Goal: Navigation & Orientation: Find specific page/section

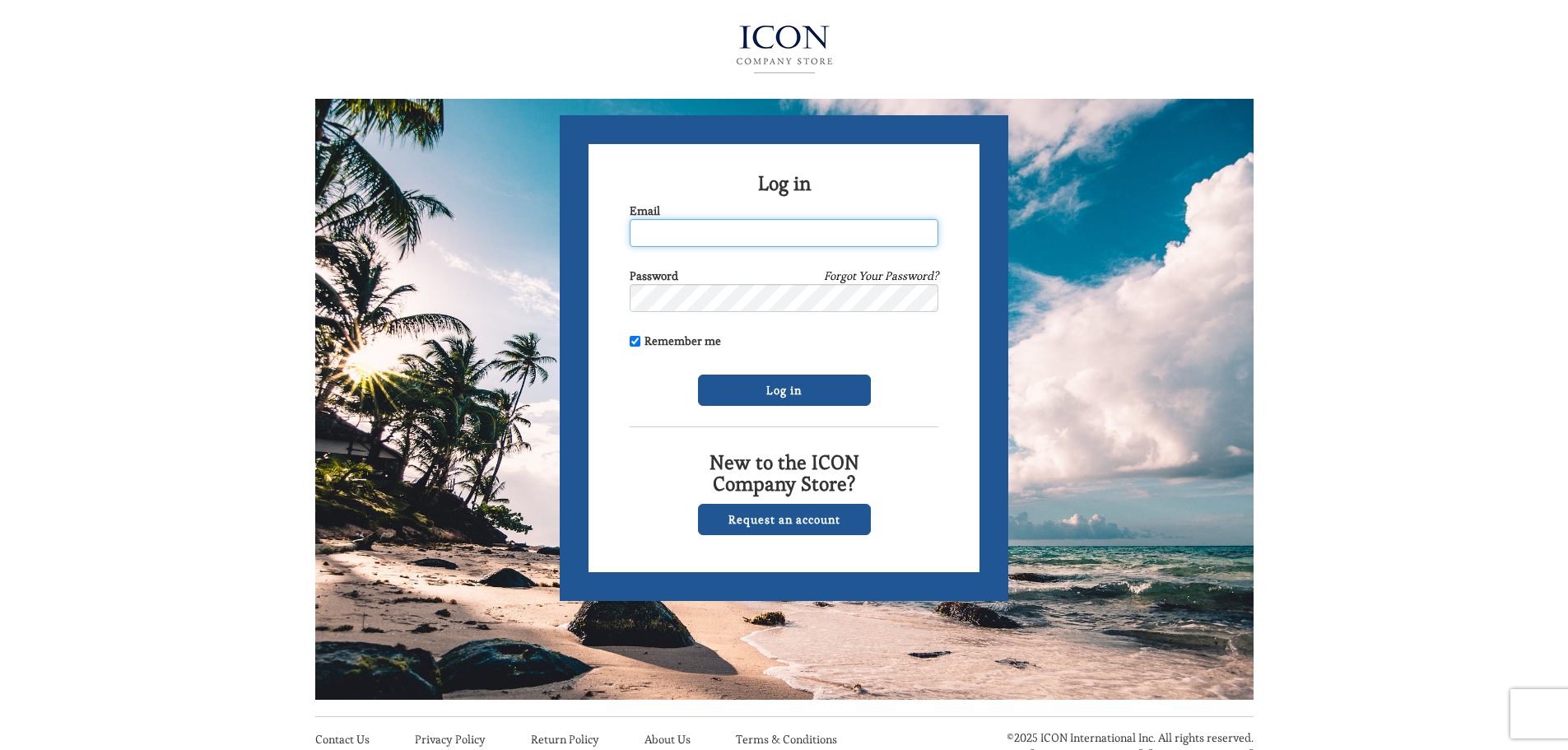
click at [751, 231] on input "Email" at bounding box center [784, 233] width 308 height 28
type input "[EMAIL_ADDRESS][DOMAIN_NAME]"
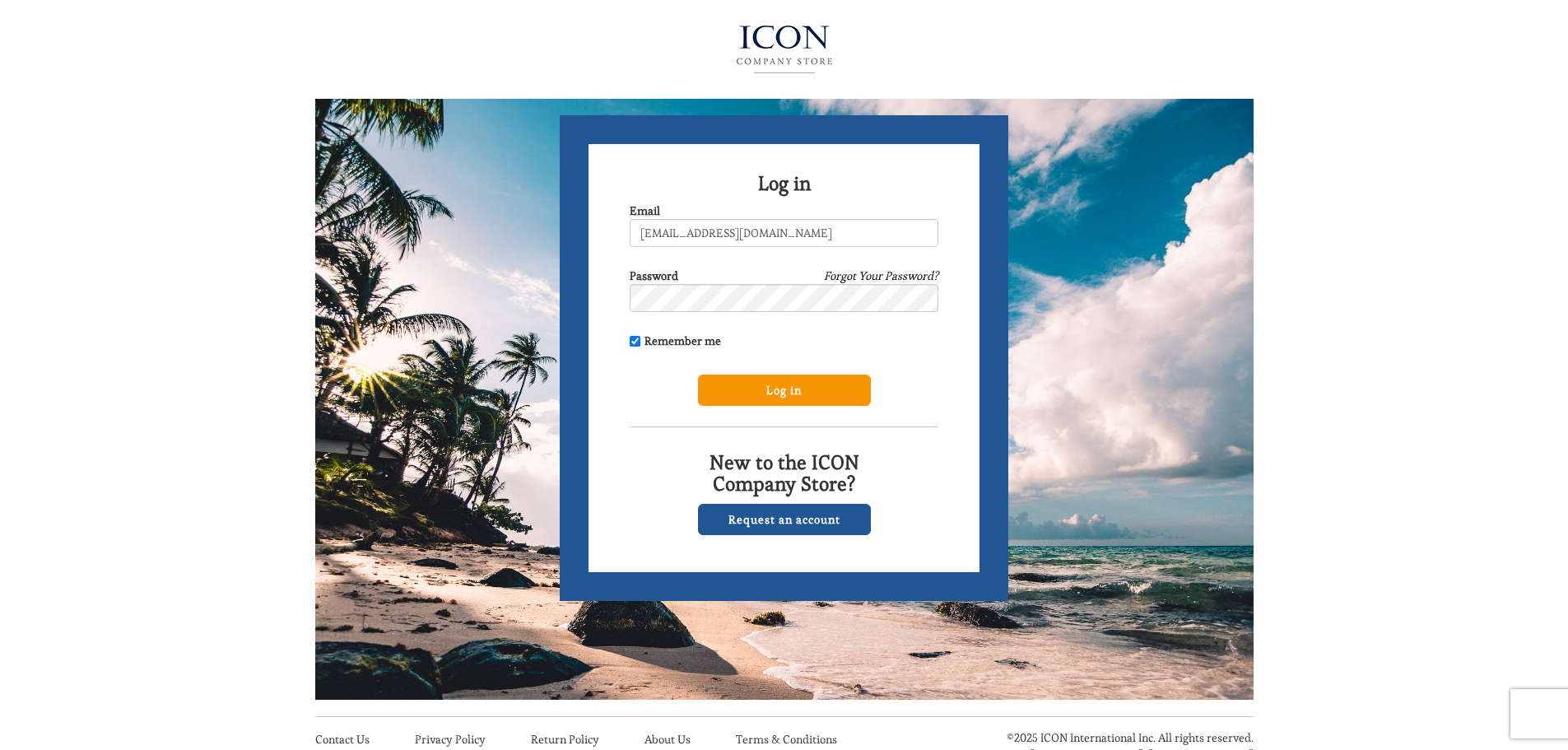
click at [786, 383] on input "Log in" at bounding box center [784, 389] width 173 height 32
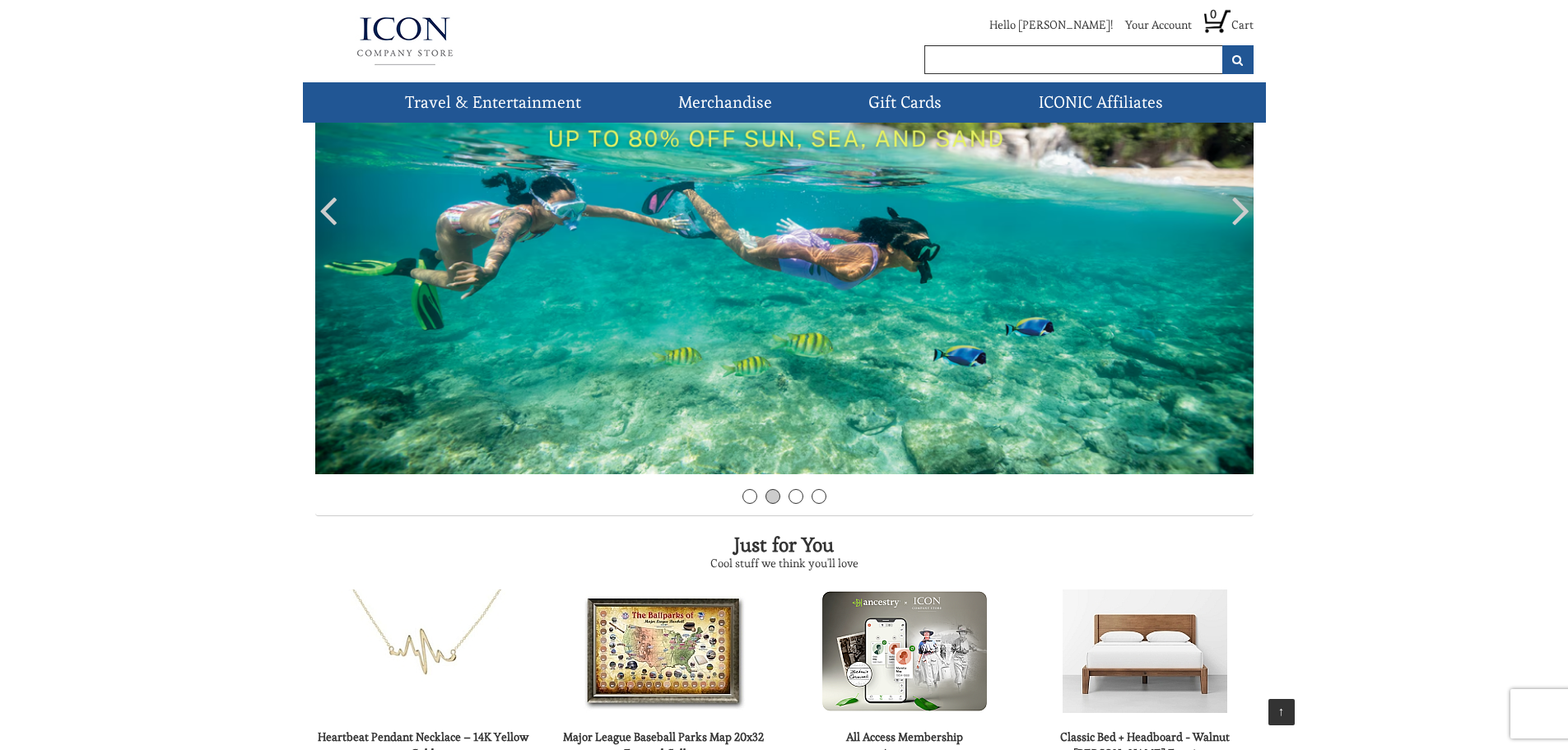
scroll to position [21, 0]
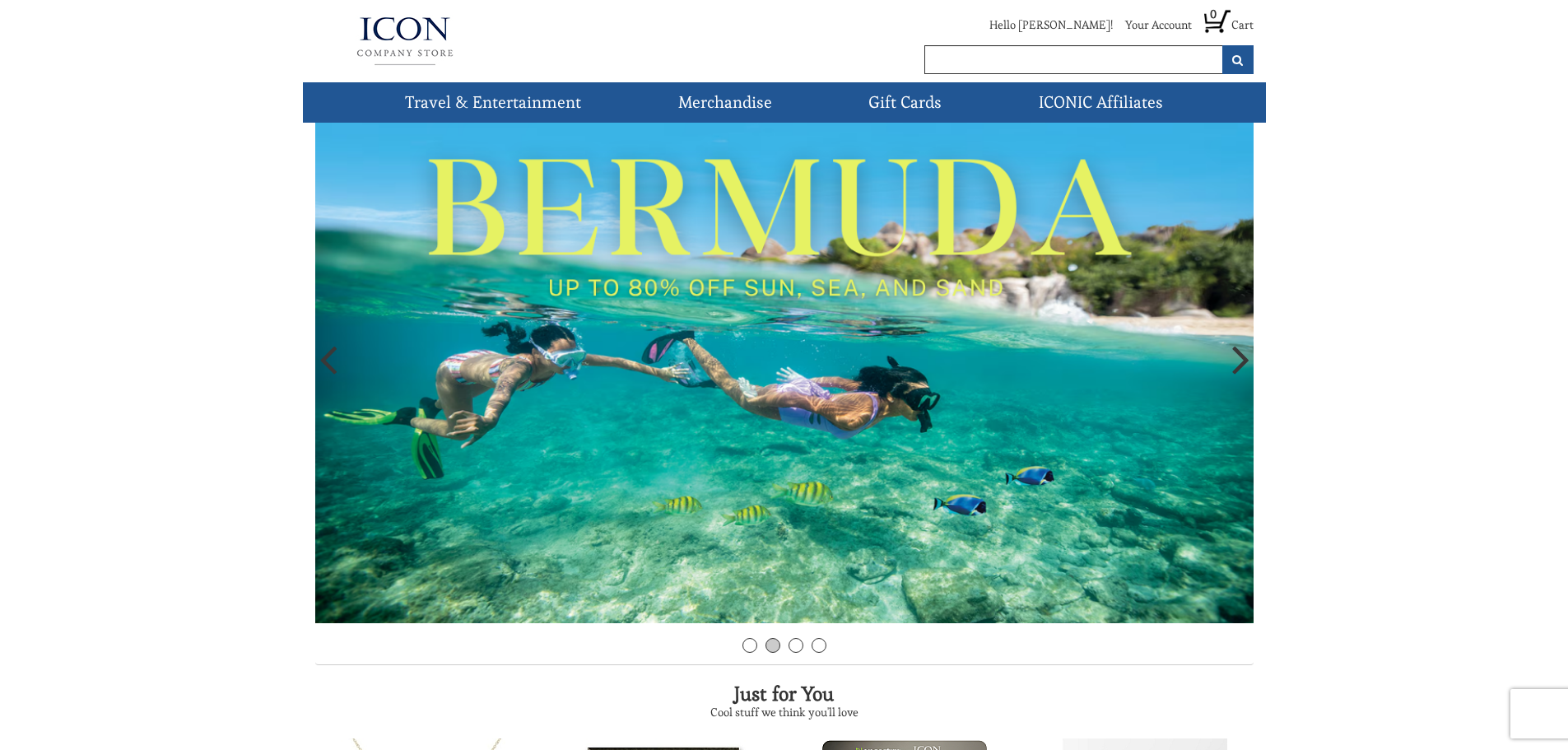
click at [1235, 366] on icon at bounding box center [1240, 359] width 17 height 50
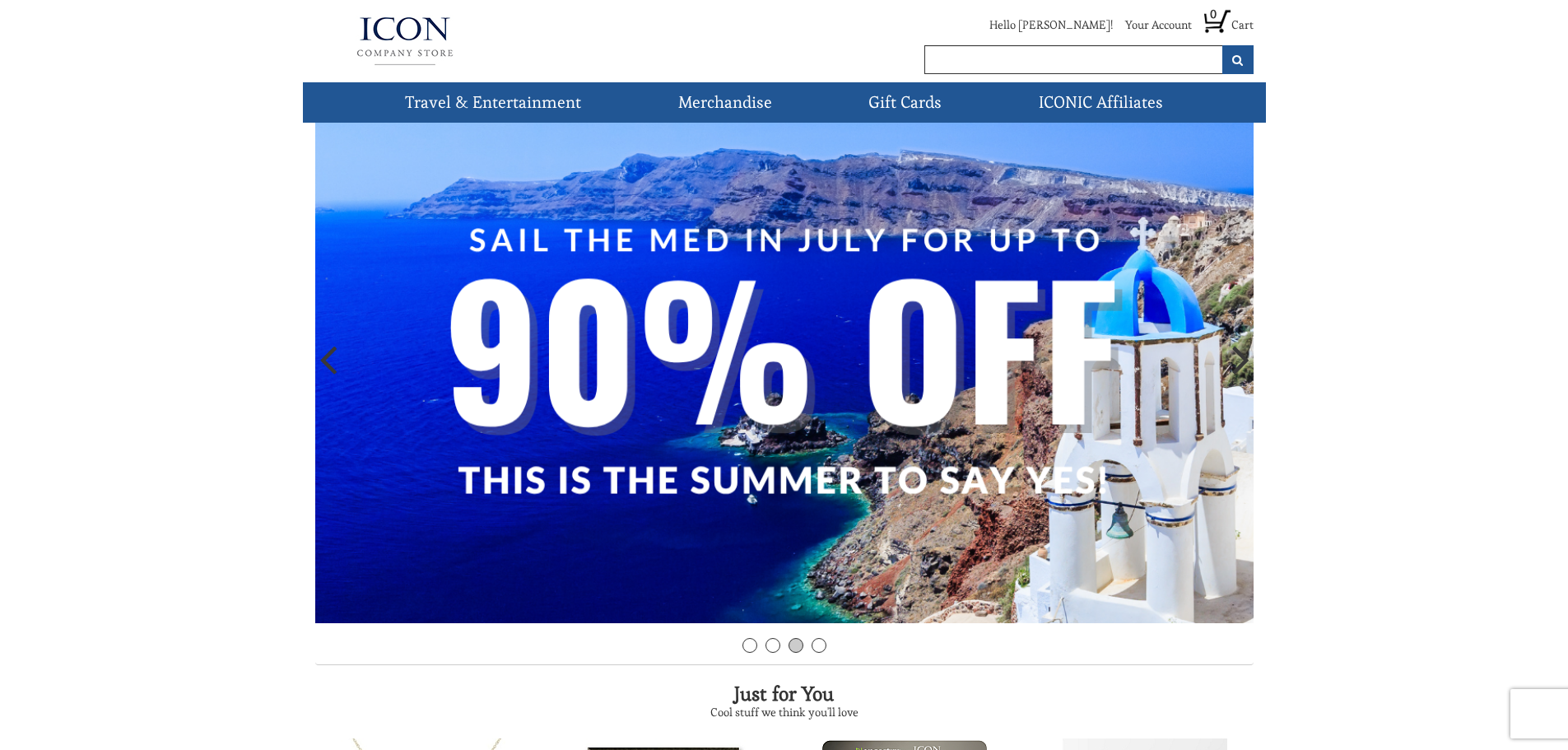
click at [1235, 366] on icon at bounding box center [1240, 359] width 17 height 50
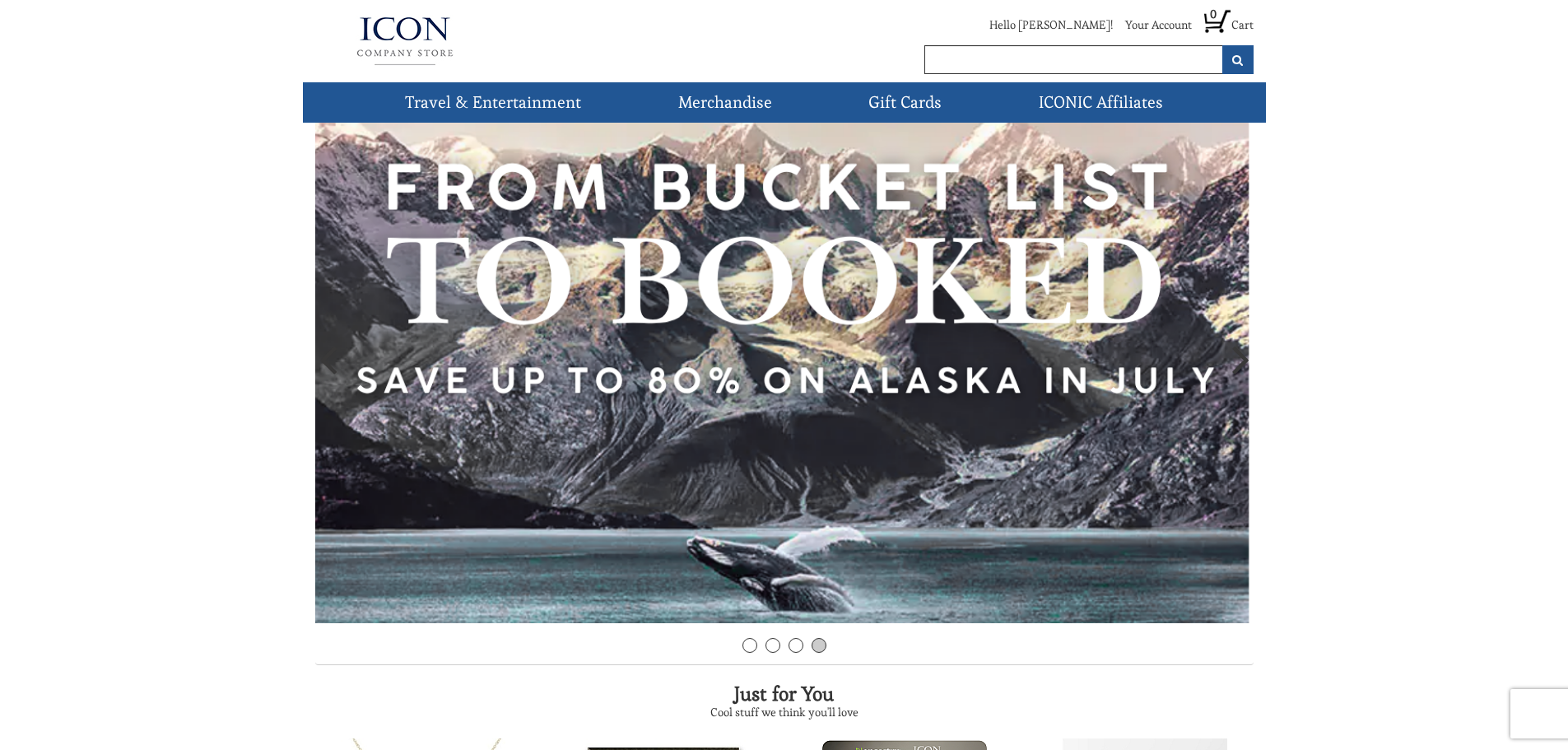
click at [764, 377] on img at bounding box center [784, 362] width 938 height 520
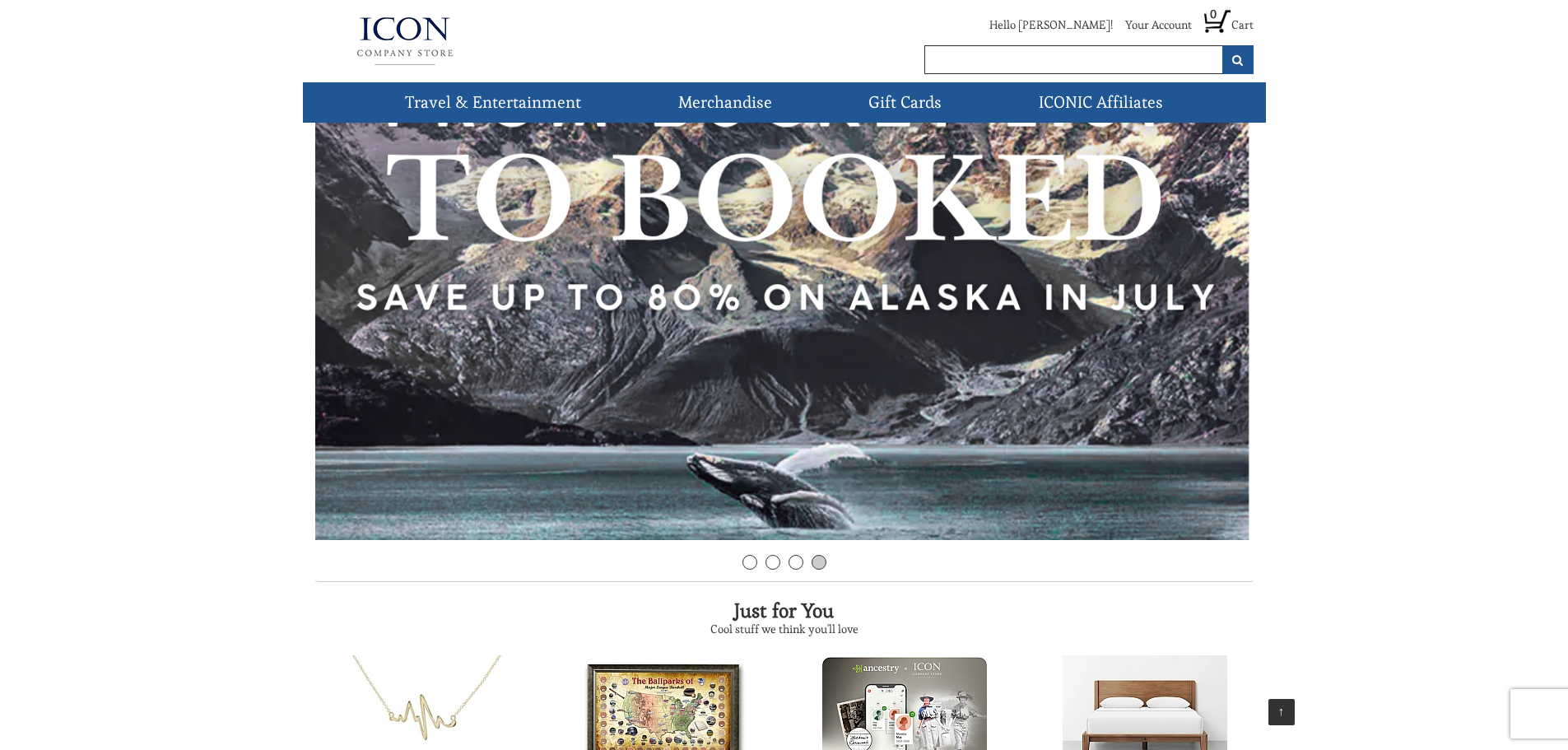
scroll to position [103, 0]
click at [750, 564] on link "1" at bounding box center [750, 562] width 14 height 14
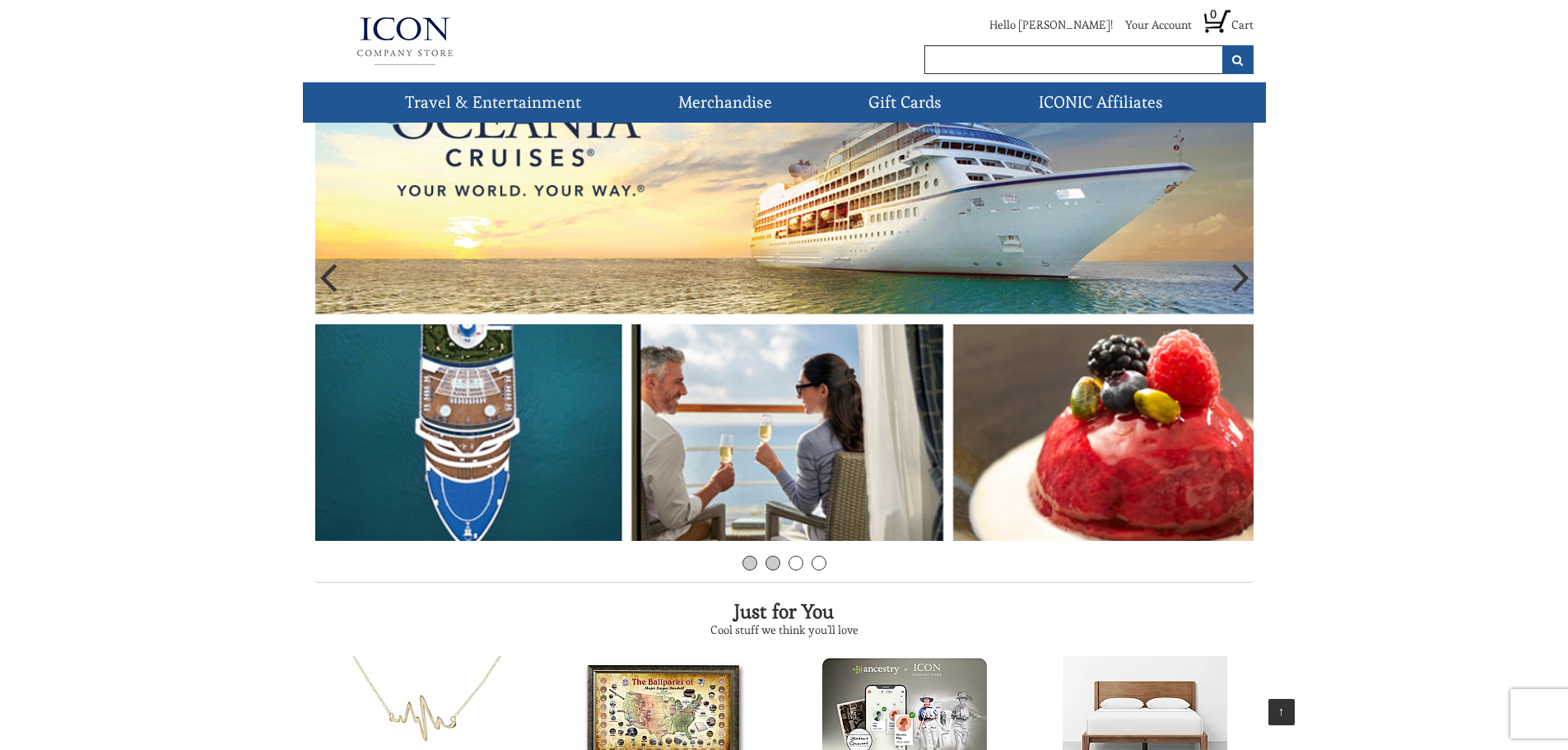
click at [773, 561] on link "2" at bounding box center [772, 562] width 14 height 14
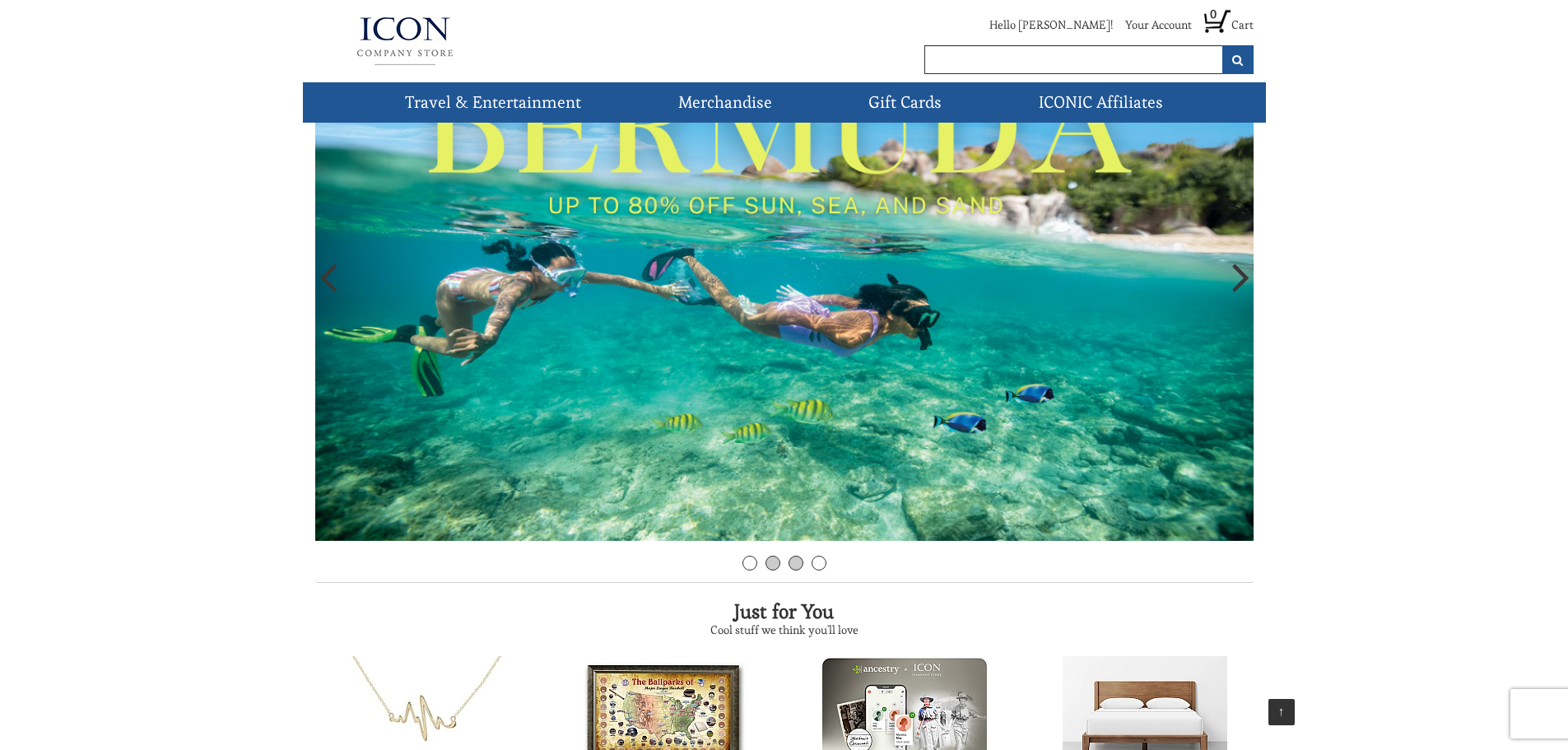
click at [795, 563] on link "3" at bounding box center [796, 562] width 14 height 14
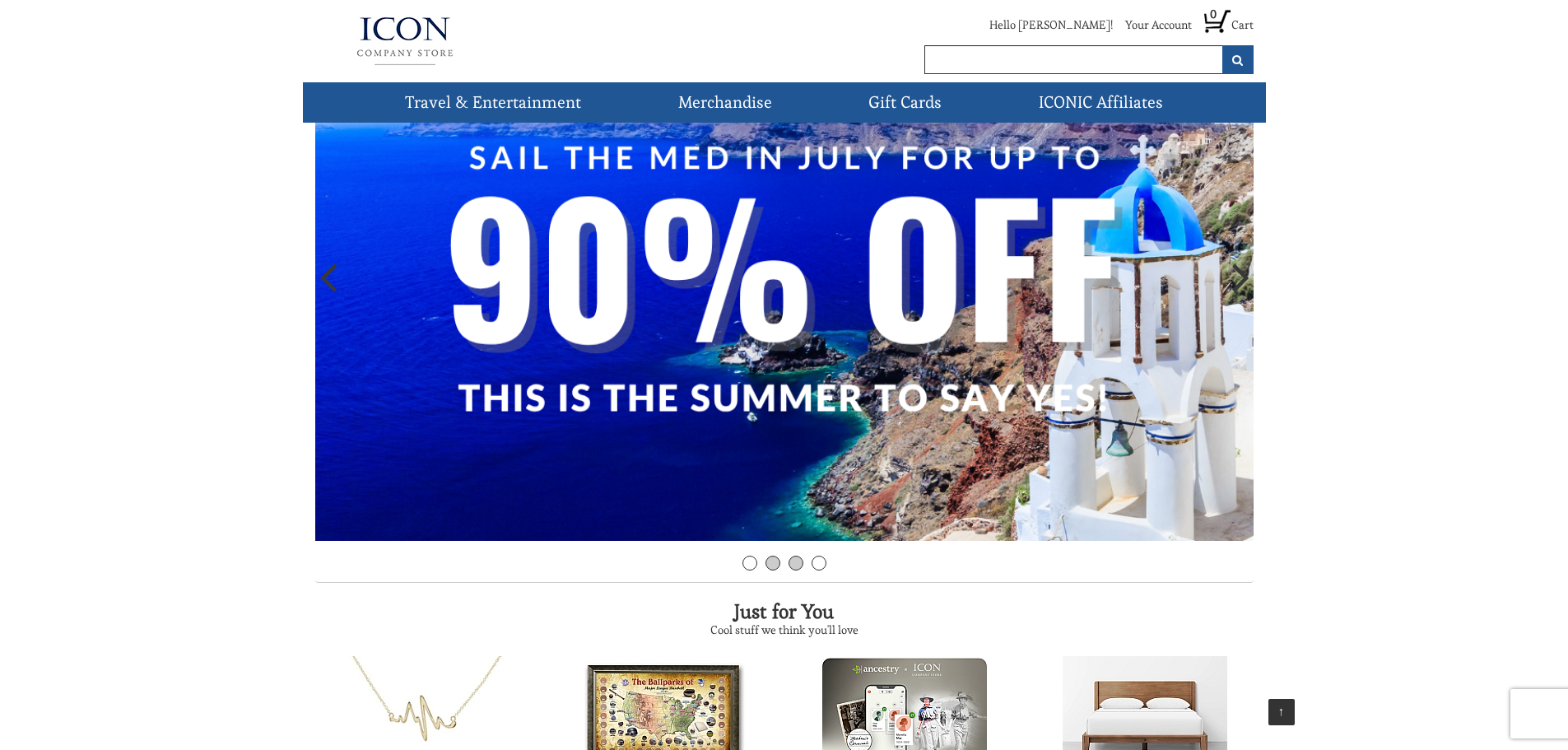
click at [773, 563] on link "2" at bounding box center [772, 562] width 14 height 14
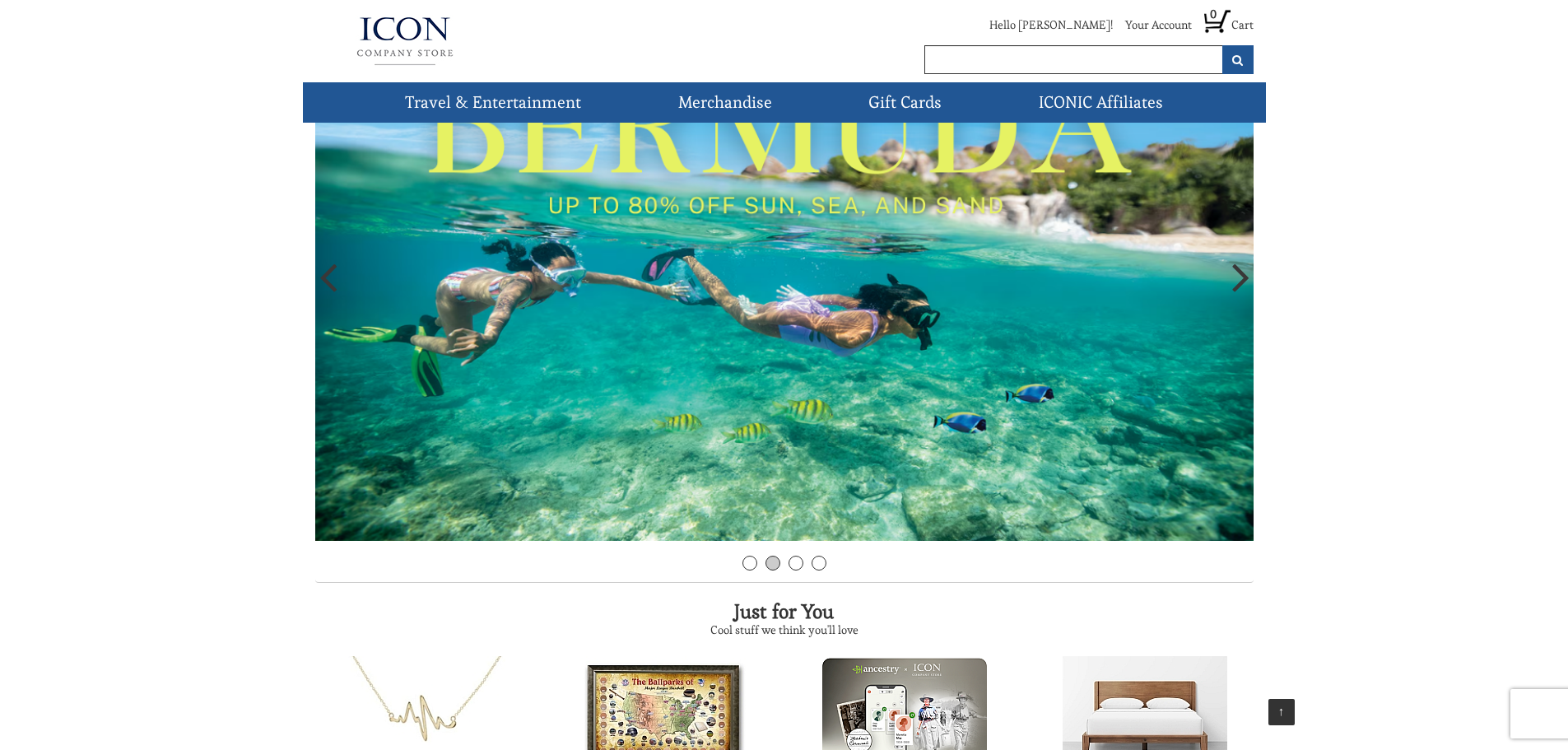
click at [781, 334] on img at bounding box center [784, 280] width 938 height 520
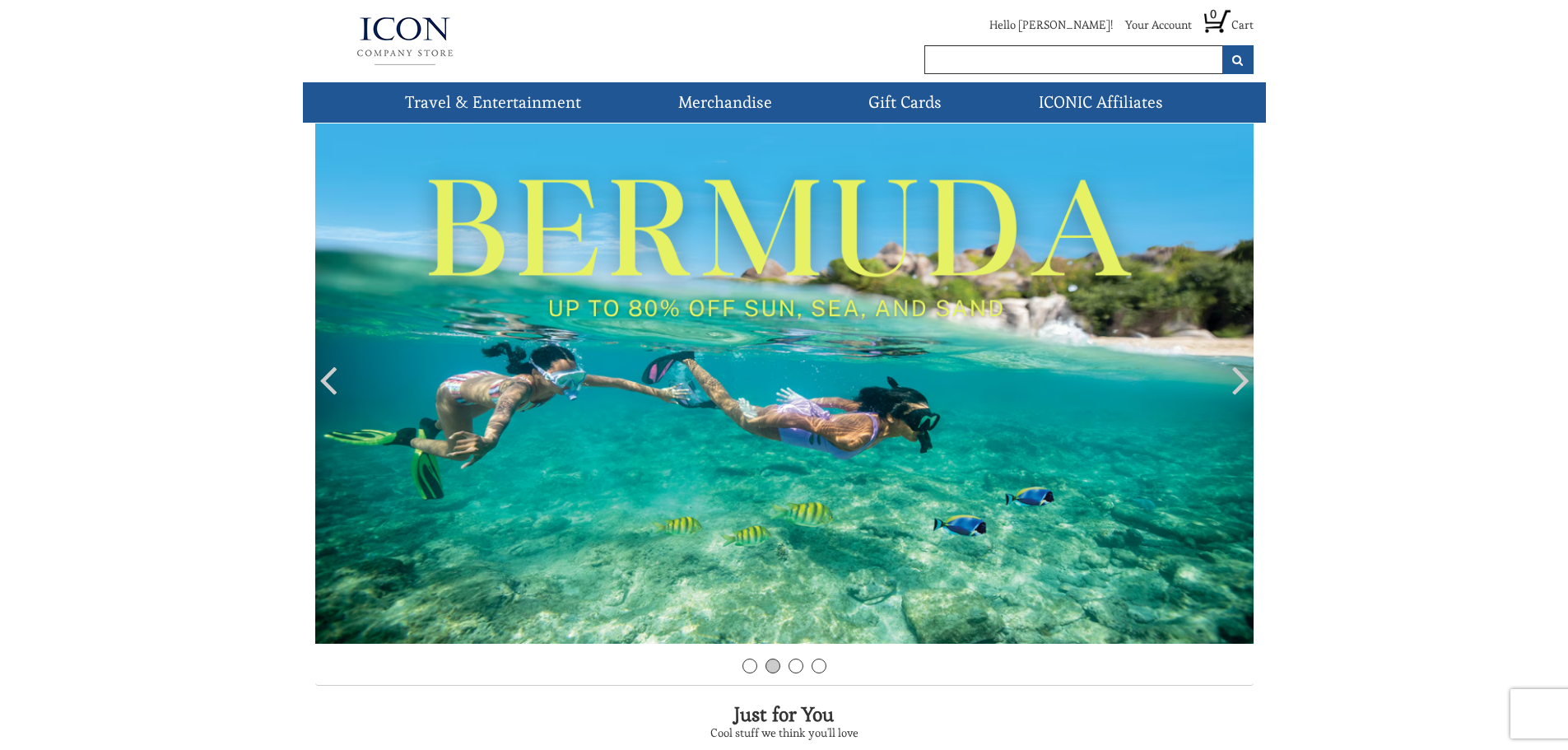
click at [398, 52] on img at bounding box center [405, 41] width 179 height 66
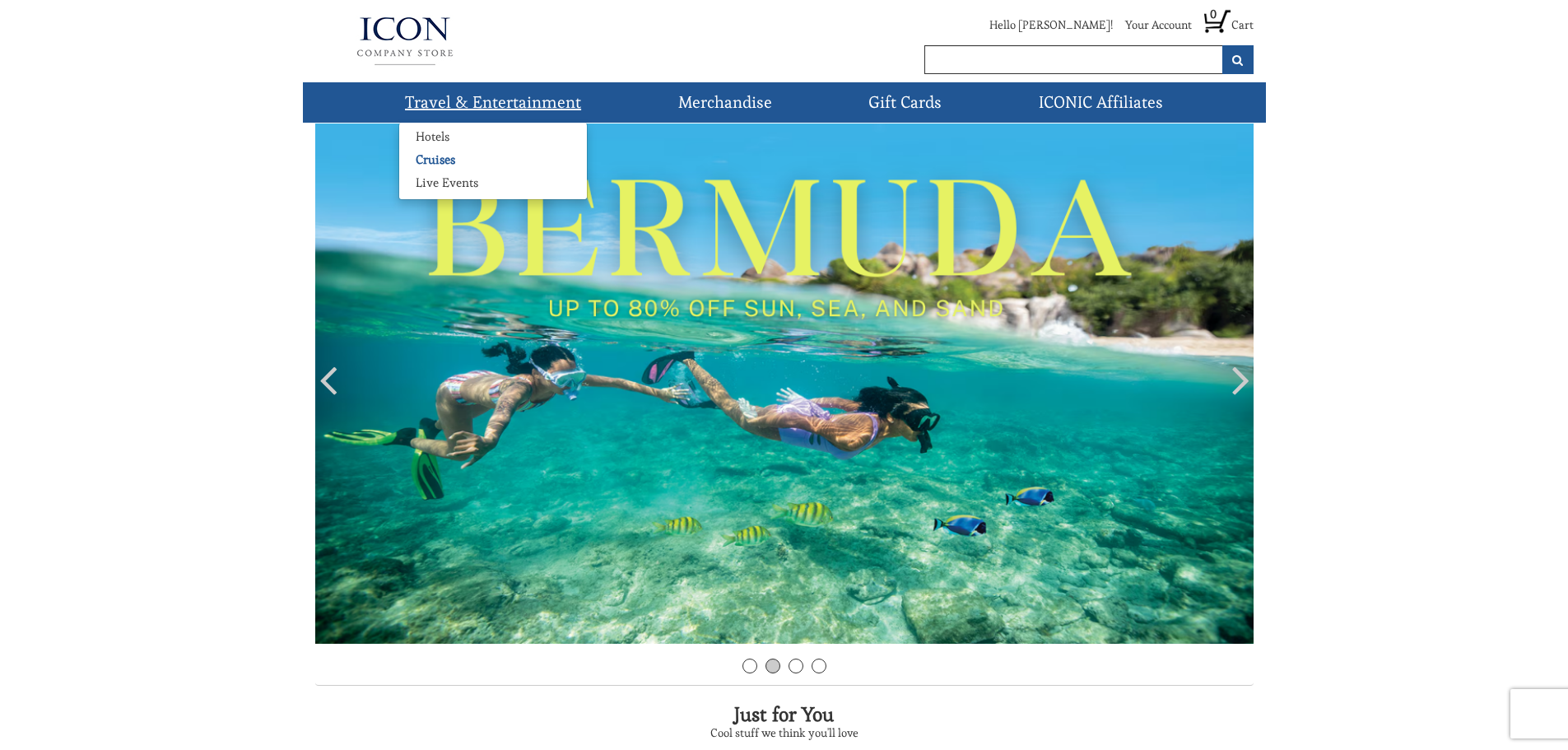
click at [442, 160] on link "Cruises" at bounding box center [435, 160] width 72 height 16
